Goal: Information Seeking & Learning: Learn about a topic

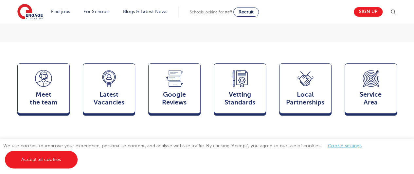
scroll to position [144, 0]
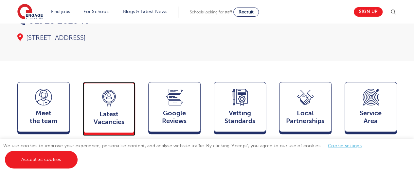
click at [102, 90] on div "Latest Vacancies Jobs" at bounding box center [109, 107] width 52 height 51
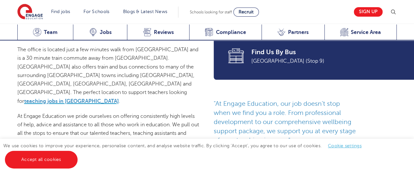
scroll to position [171, 0]
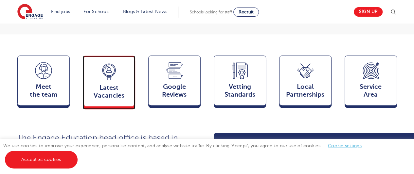
click at [116, 84] on span "Latest Vacancies" at bounding box center [108, 92] width 43 height 16
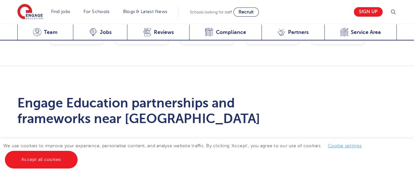
scroll to position [1378, 0]
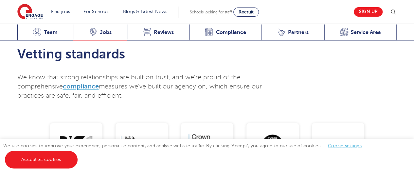
click at [100, 34] on span "Jobs" at bounding box center [106, 32] width 12 height 7
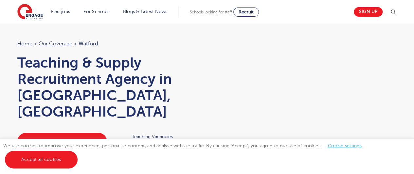
scroll to position [0, 0]
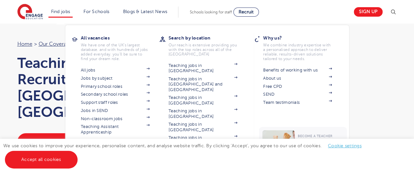
click at [190, 162] on link "Teaching jobs in [GEOGRAPHIC_DATA]" at bounding box center [203, 167] width 69 height 11
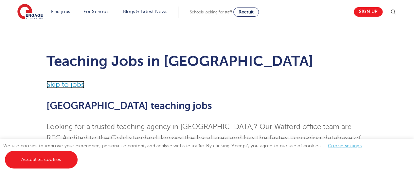
click at [71, 81] on link "Skip to jobs" at bounding box center [65, 85] width 38 height 8
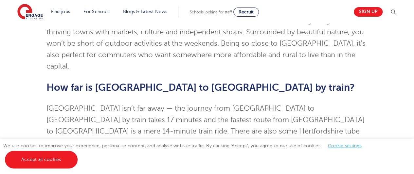
scroll to position [1485, 0]
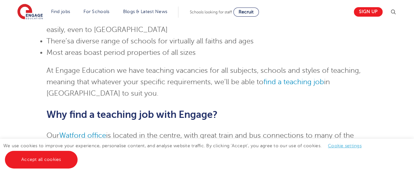
scroll to position [922, 0]
